Goal: Find specific page/section: Find specific page/section

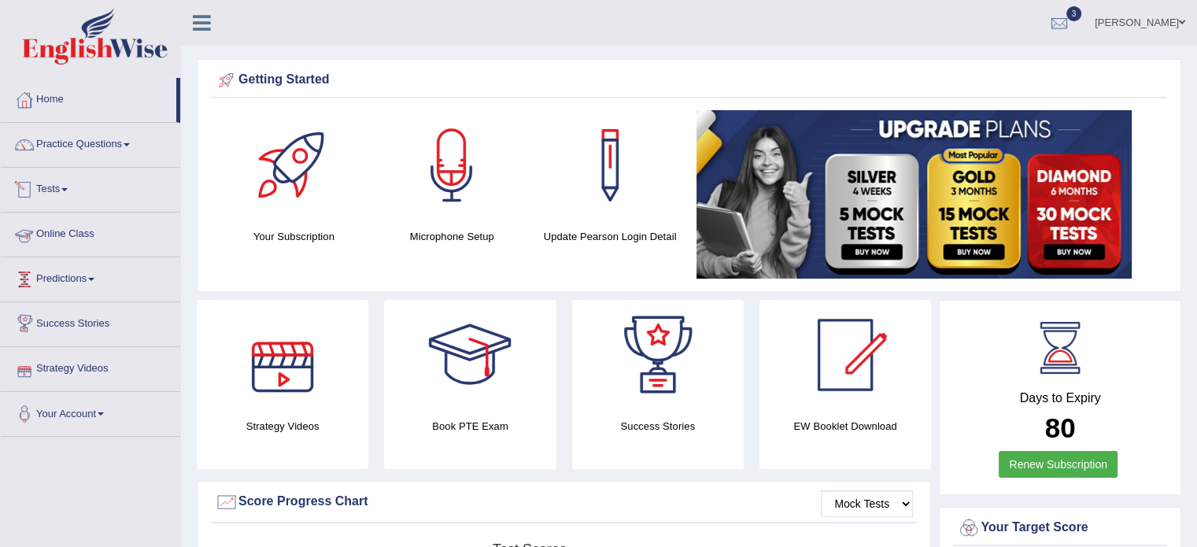
click at [35, 183] on div at bounding box center [25, 190] width 24 height 24
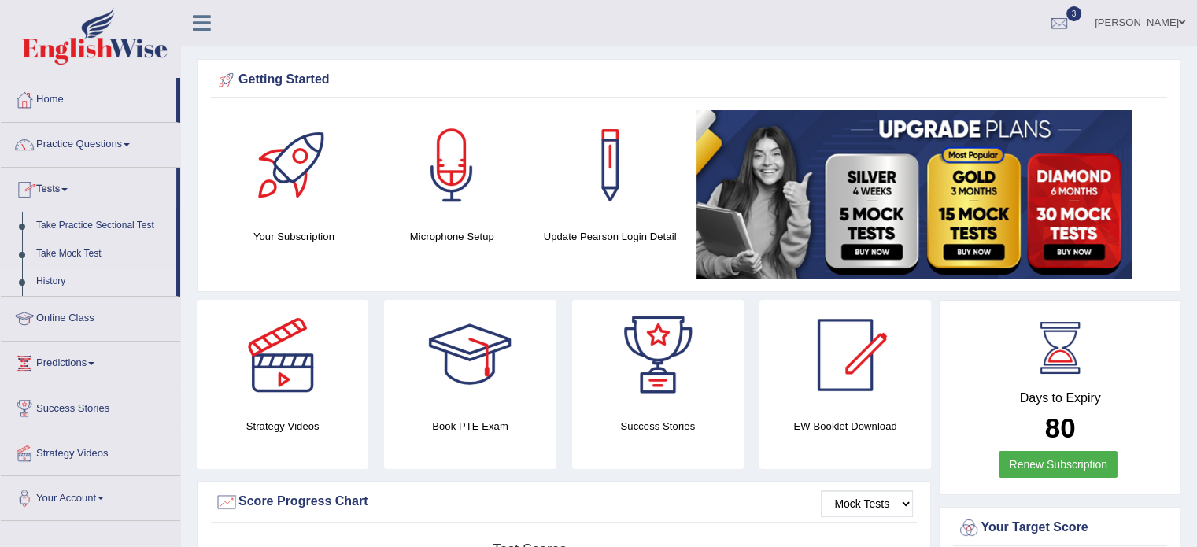
click at [54, 281] on link "History" at bounding box center [102, 282] width 147 height 28
